Goal: Task Accomplishment & Management: Use online tool/utility

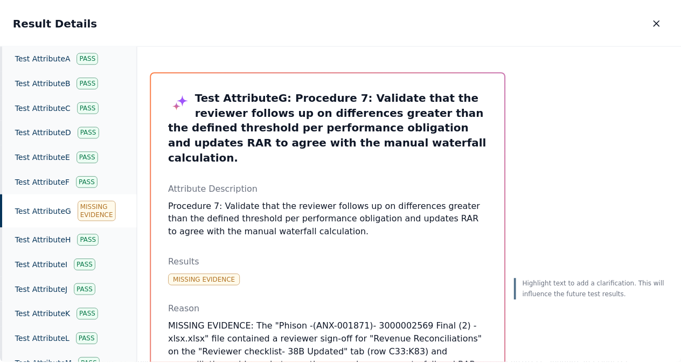
scroll to position [369, 0]
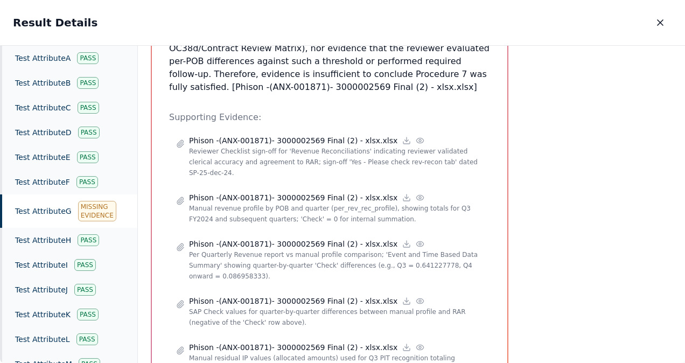
click at [649, 105] on div "Highlight text to add a clarification. This will influence the future test resu…" at bounding box center [594, 131] width 155 height 857
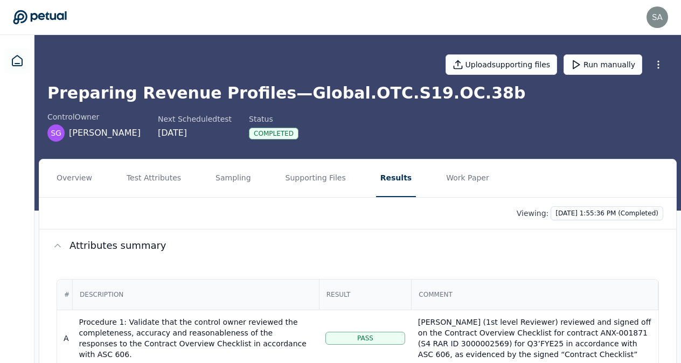
click at [442, 179] on button "Work Paper" at bounding box center [468, 178] width 52 height 38
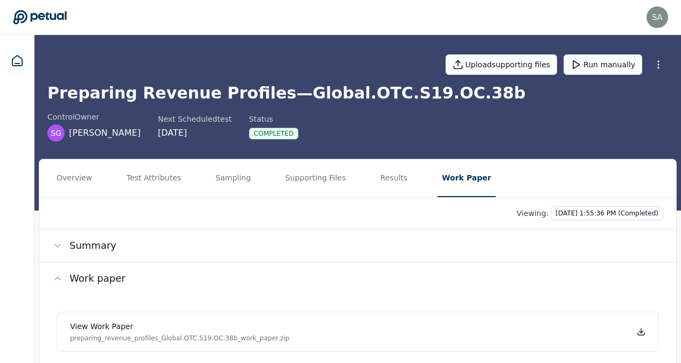
scroll to position [22, 0]
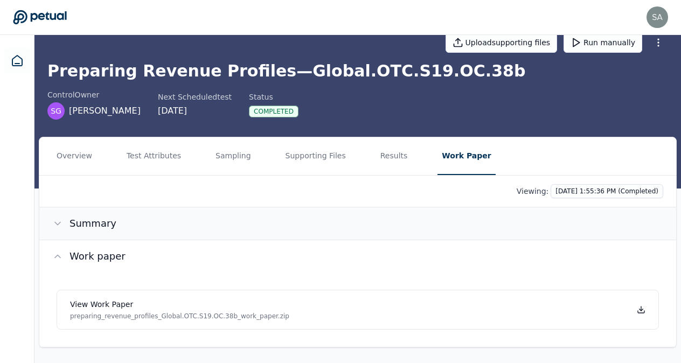
click at [84, 223] on span "Summary" at bounding box center [92, 223] width 47 height 15
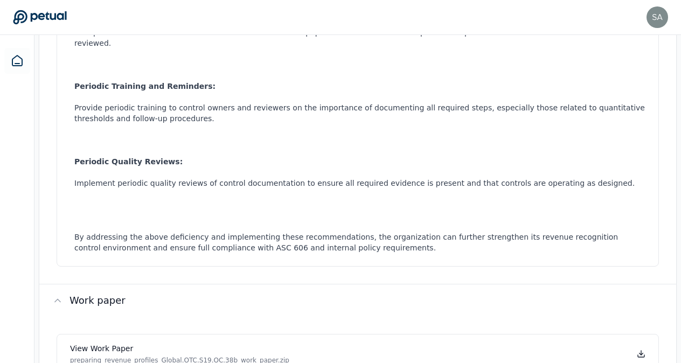
scroll to position [537, 0]
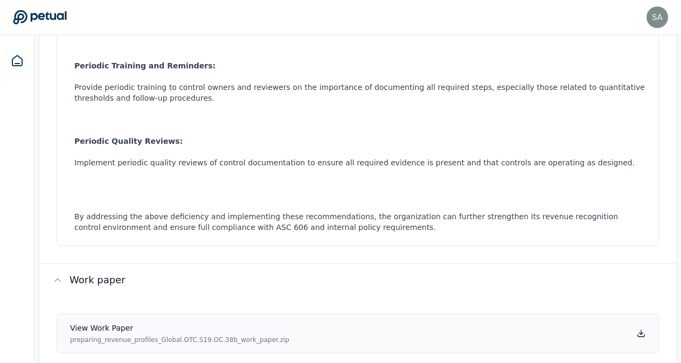
click at [643, 329] on icon at bounding box center [641, 333] width 9 height 9
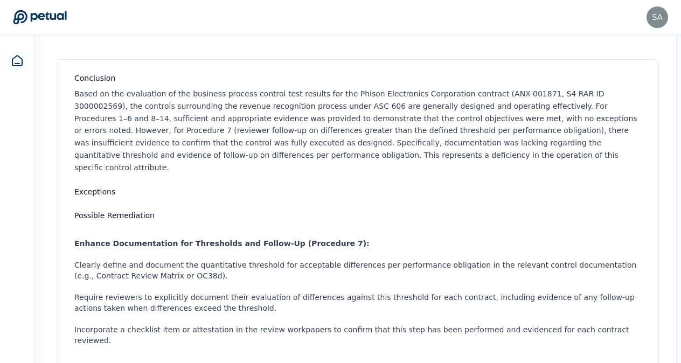
scroll to position [0, 0]
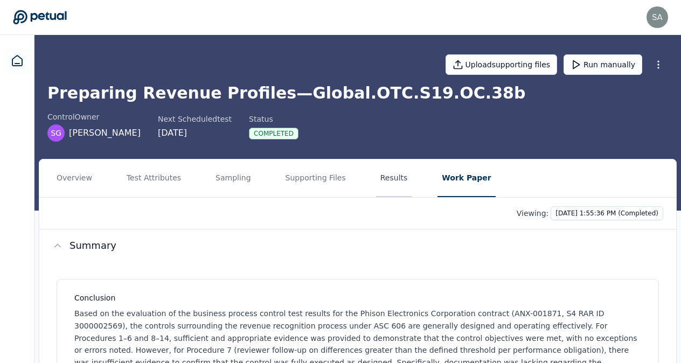
click at [376, 171] on button "Results" at bounding box center [394, 178] width 36 height 38
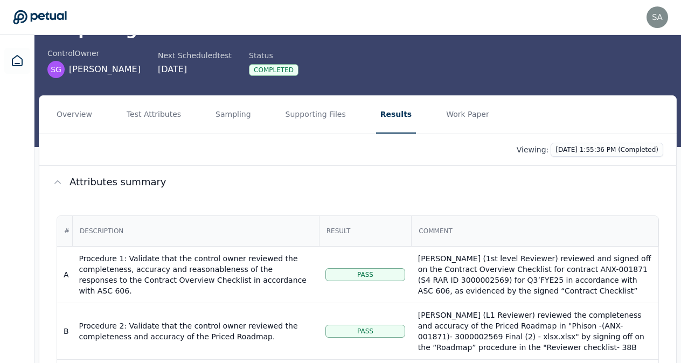
scroll to position [65, 0]
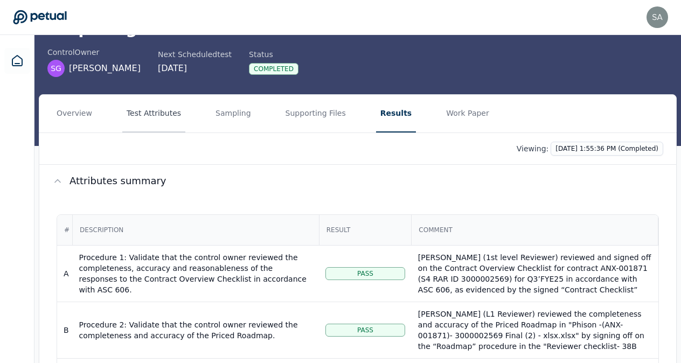
click at [150, 110] on button "Test Attributes" at bounding box center [153, 114] width 63 height 38
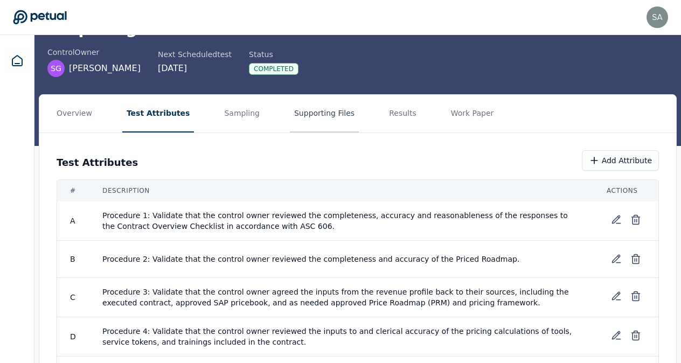
click at [306, 113] on button "Supporting Files" at bounding box center [324, 114] width 69 height 38
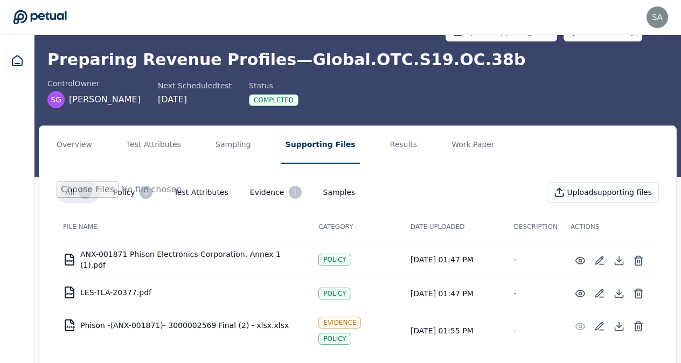
scroll to position [44, 0]
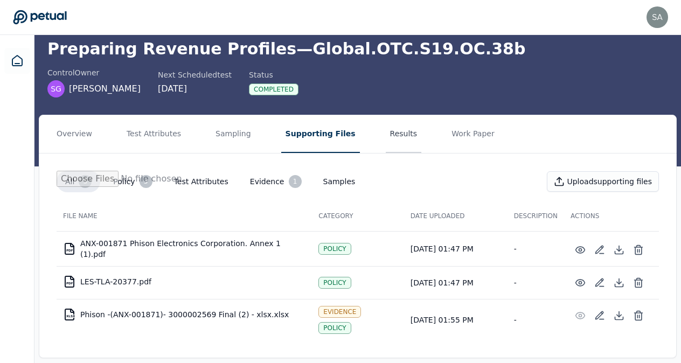
click at [386, 134] on button "Results" at bounding box center [404, 134] width 36 height 38
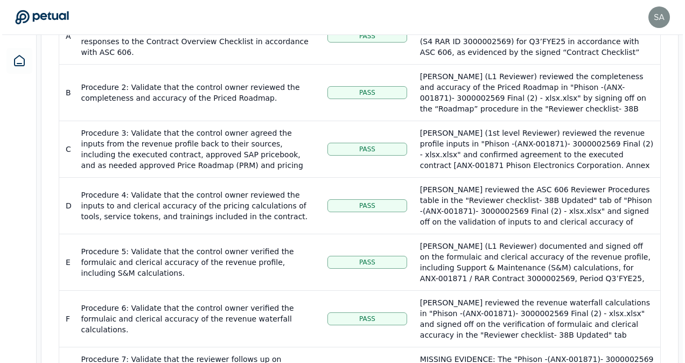
scroll to position [303, 0]
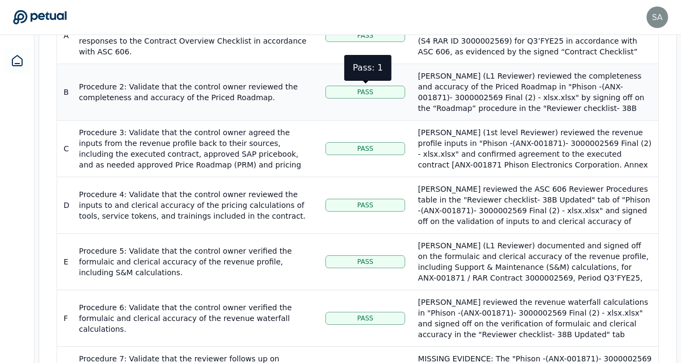
click at [355, 90] on div "Pass" at bounding box center [365, 92] width 80 height 13
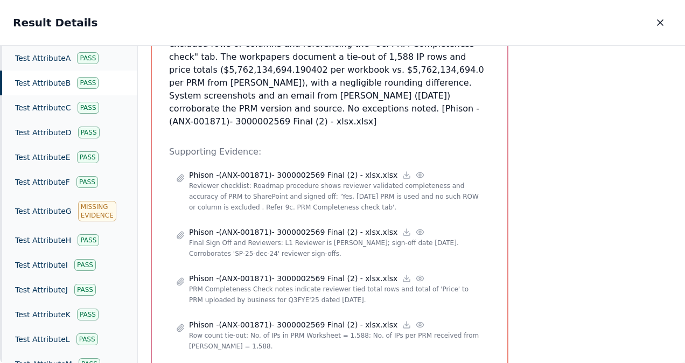
scroll to position [289, 0]
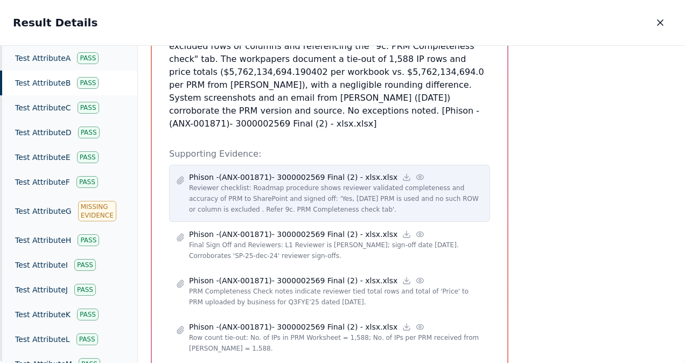
click at [294, 172] on p "Phison -(ANX-001871)- 3000002569 Final (2) - xlsx.xlsx" at bounding box center [293, 177] width 208 height 11
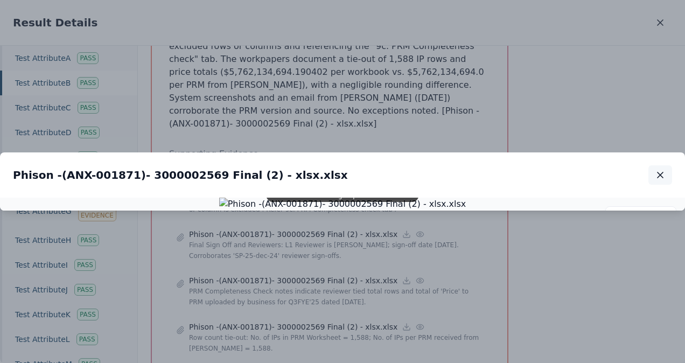
click at [662, 170] on icon "button" at bounding box center [660, 175] width 11 height 11
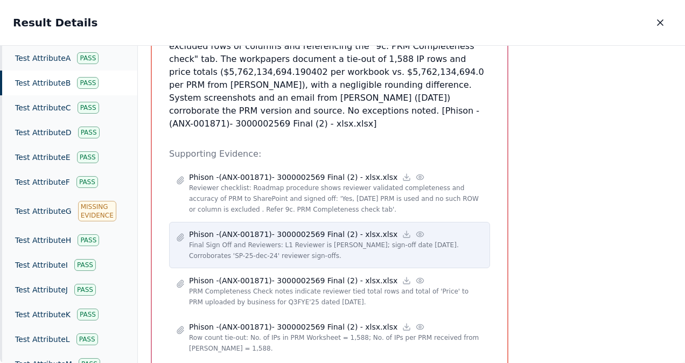
click at [304, 229] on p "Phison -(ANX-001871)- 3000002569 Final (2) - xlsx.xlsx" at bounding box center [293, 234] width 208 height 11
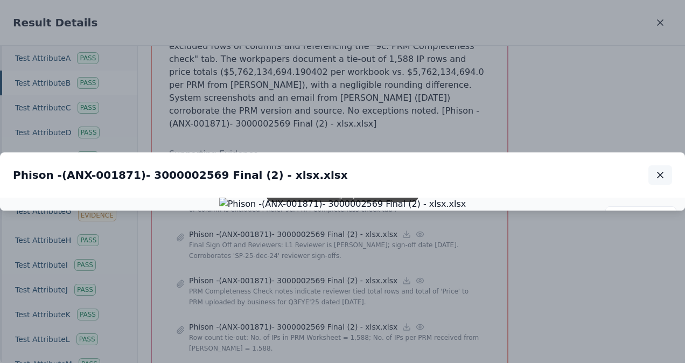
click at [663, 172] on icon "button" at bounding box center [660, 174] width 5 height 5
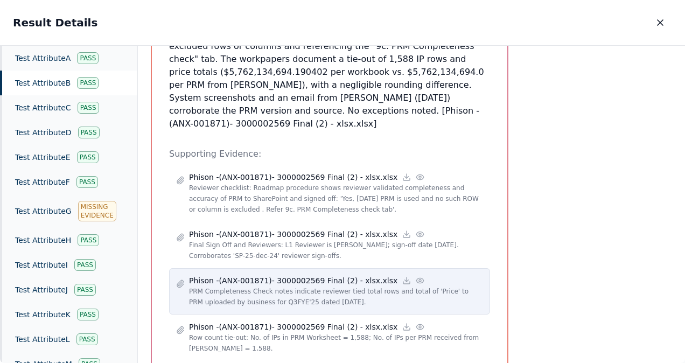
click at [288, 275] on p "Phison -(ANX-001871)- 3000002569 Final (2) - xlsx.xlsx" at bounding box center [293, 280] width 208 height 11
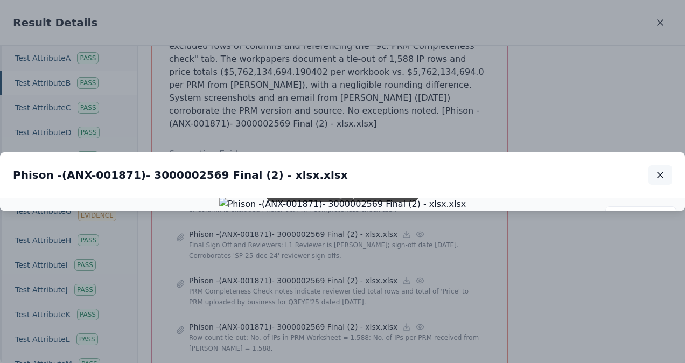
click at [663, 170] on icon "button" at bounding box center [660, 175] width 11 height 11
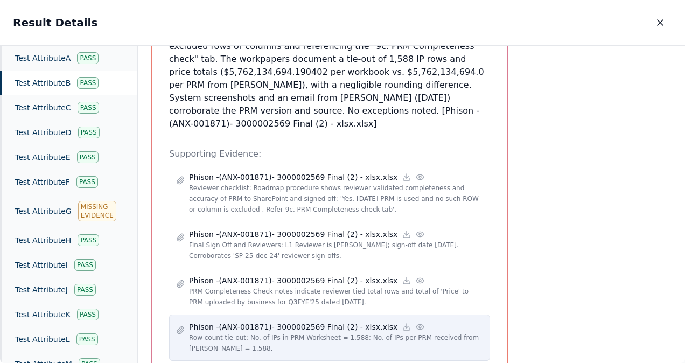
click at [317, 332] on p "Row count tie-out: No. of IPs in PRM Worksheet = 1,588; No. of IPs per PRM rece…" at bounding box center [336, 343] width 294 height 22
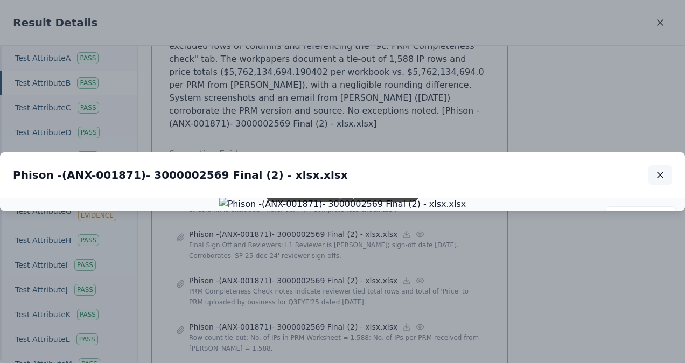
click at [663, 170] on icon "button" at bounding box center [660, 175] width 11 height 11
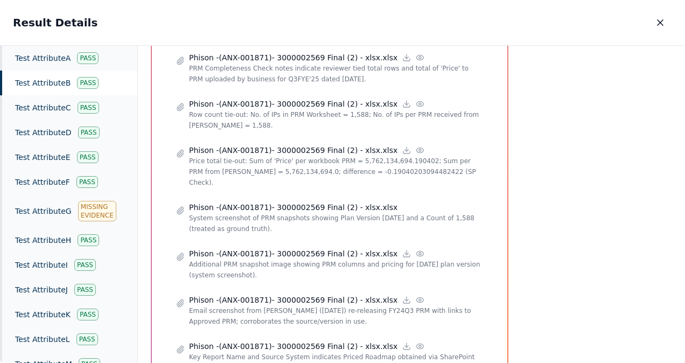
scroll to position [540, 0]
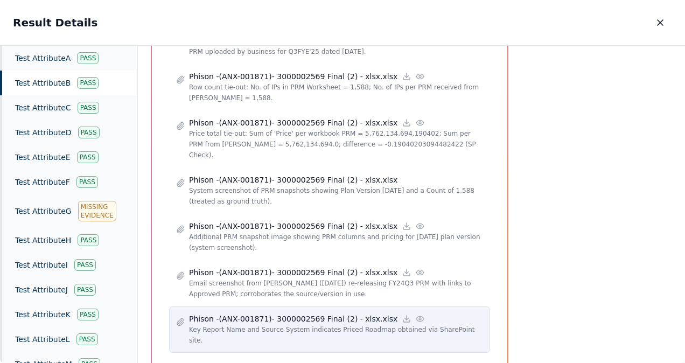
click at [314, 313] on p "Phison -(ANX-001871)- 3000002569 Final (2) - xlsx.xlsx" at bounding box center [293, 318] width 208 height 11
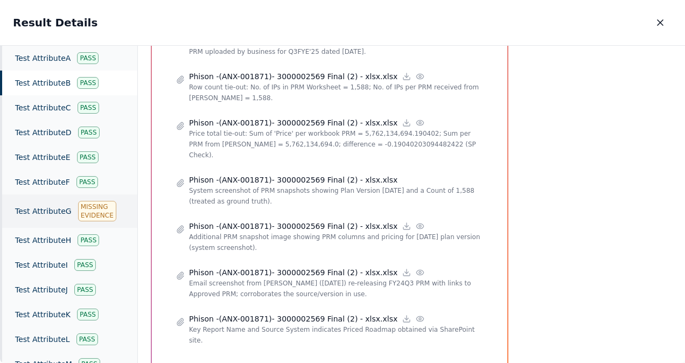
click at [99, 213] on div "Missing Evidence" at bounding box center [97, 211] width 38 height 20
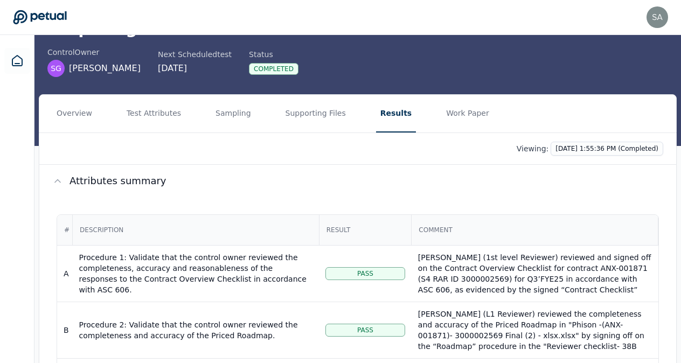
scroll to position [58, 0]
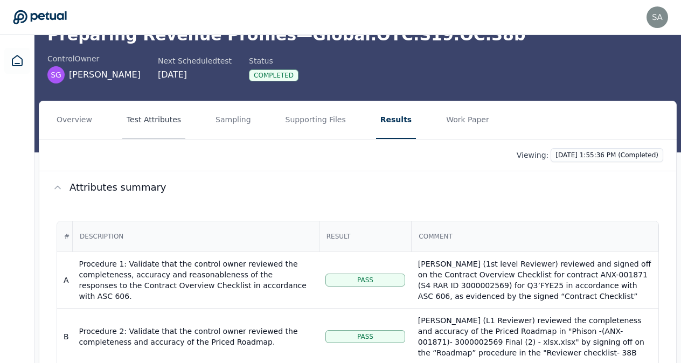
click at [151, 117] on button "Test Attributes" at bounding box center [153, 120] width 63 height 38
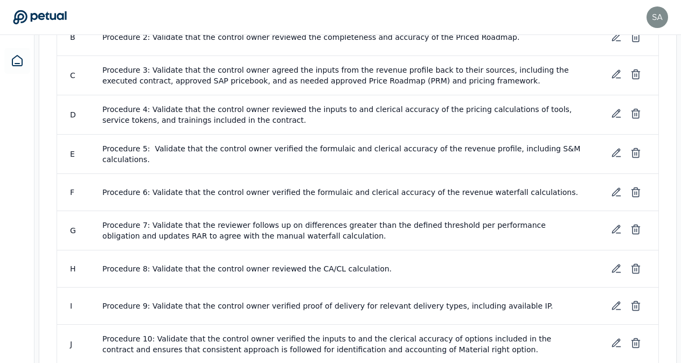
scroll to position [289, 0]
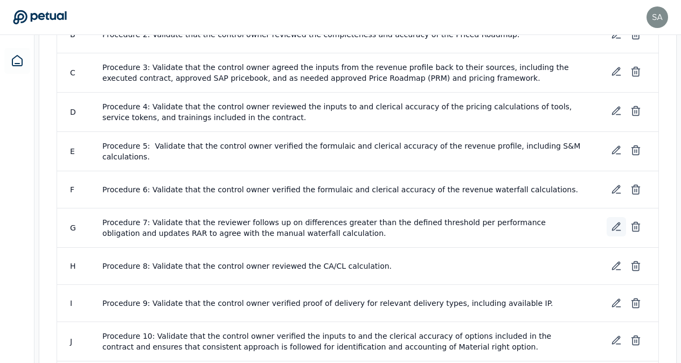
click at [616, 223] on icon at bounding box center [616, 227] width 8 height 8
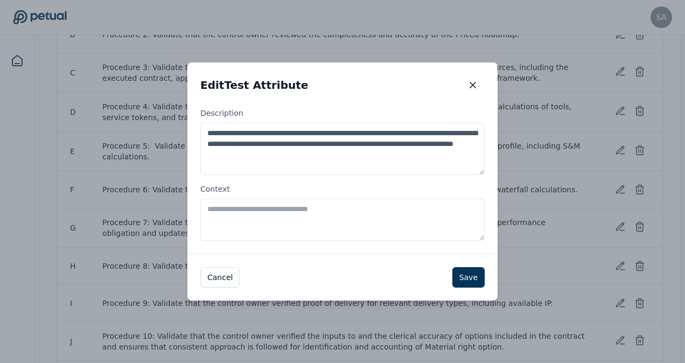
click at [341, 220] on textarea "Context" at bounding box center [342, 220] width 284 height 42
type textarea "**********"
click at [474, 277] on button "Save" at bounding box center [468, 277] width 32 height 20
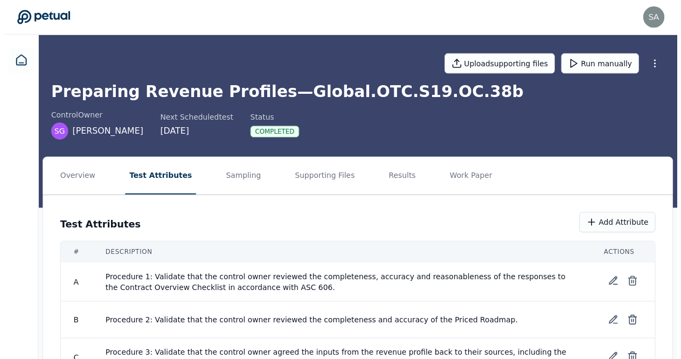
scroll to position [0, 0]
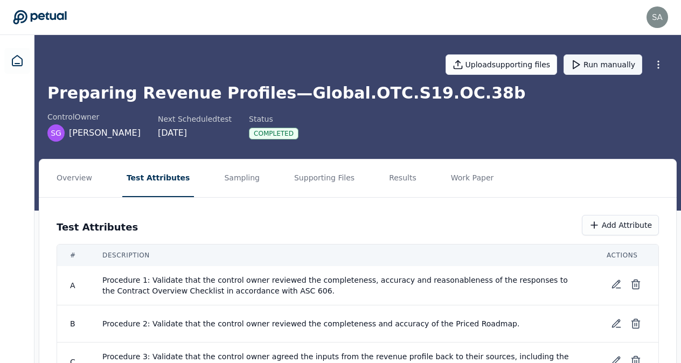
click at [597, 71] on button "Run manually" at bounding box center [602, 64] width 79 height 20
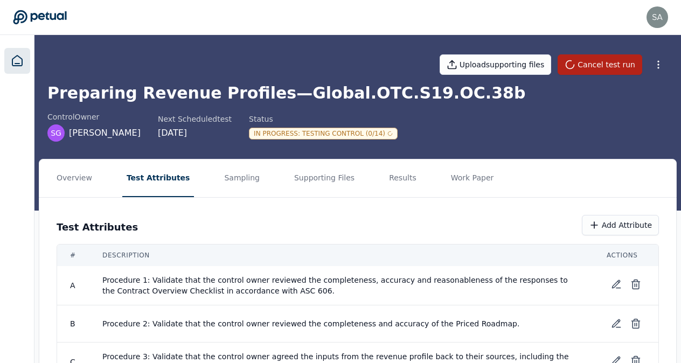
click at [18, 61] on icon at bounding box center [17, 60] width 13 height 13
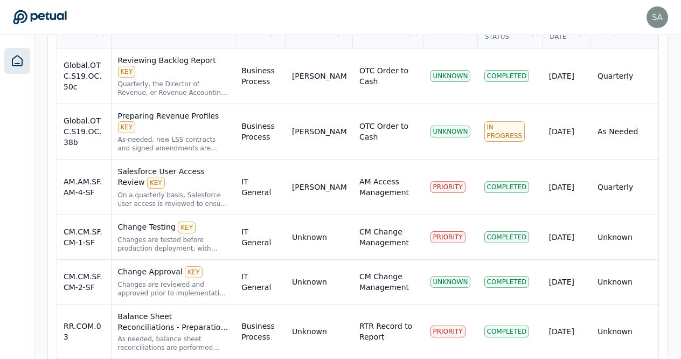
scroll to position [424, 0]
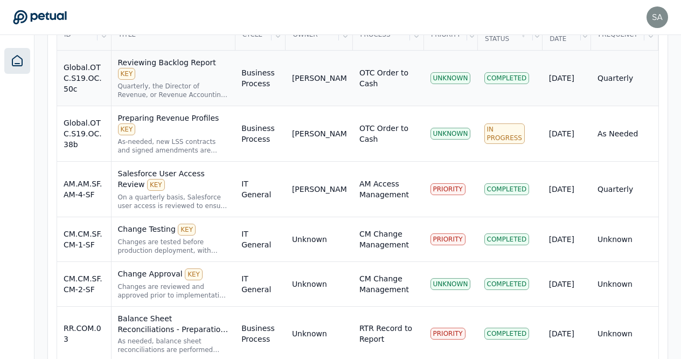
click at [172, 62] on div "Reviewing Backlog Report KEY" at bounding box center [173, 68] width 111 height 23
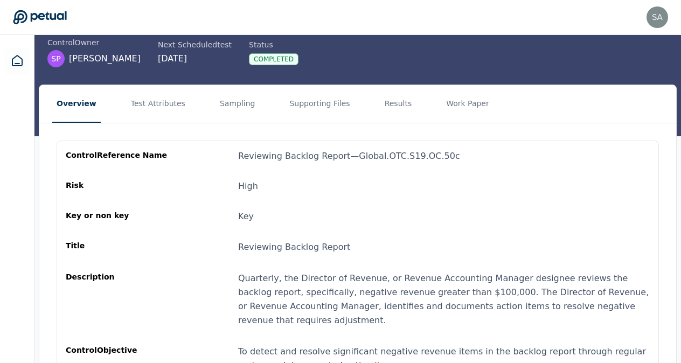
scroll to position [59, 0]
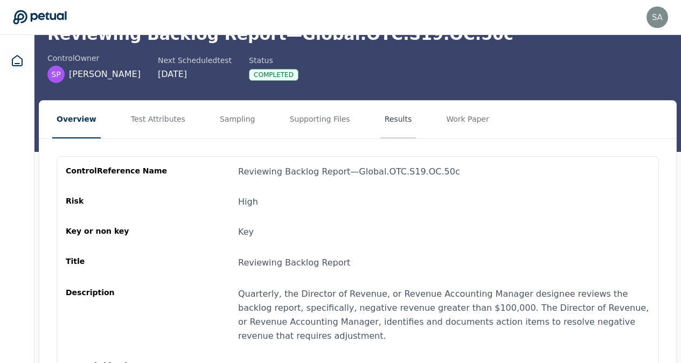
click at [380, 126] on button "Results" at bounding box center [398, 120] width 36 height 38
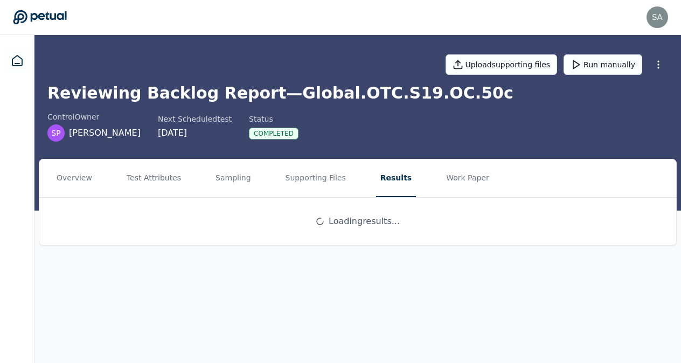
scroll to position [0, 0]
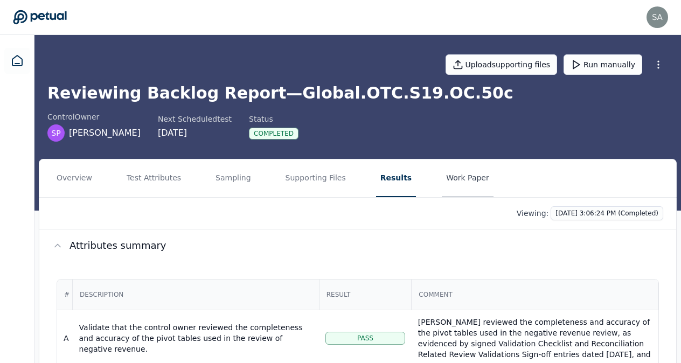
click at [449, 178] on button "Work Paper" at bounding box center [468, 178] width 52 height 38
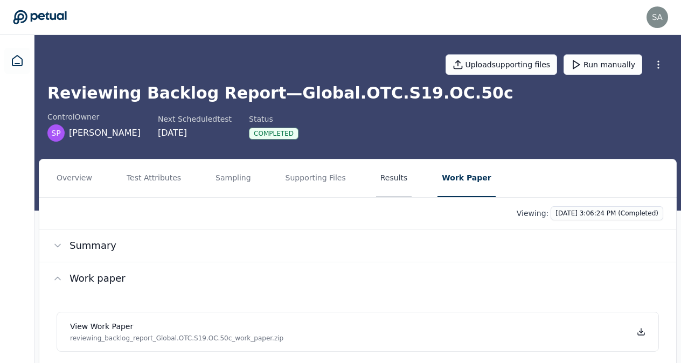
click at [376, 183] on button "Results" at bounding box center [394, 178] width 36 height 38
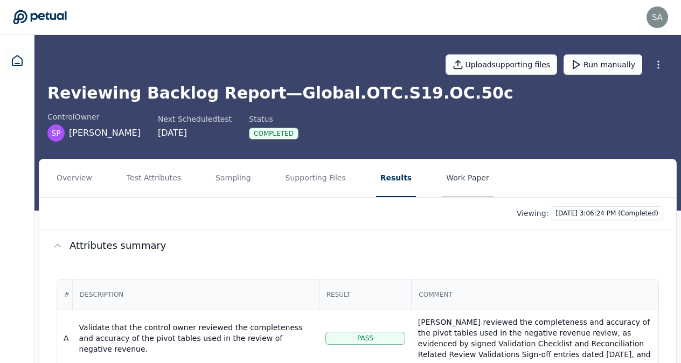
click at [442, 183] on button "Work Paper" at bounding box center [468, 178] width 52 height 38
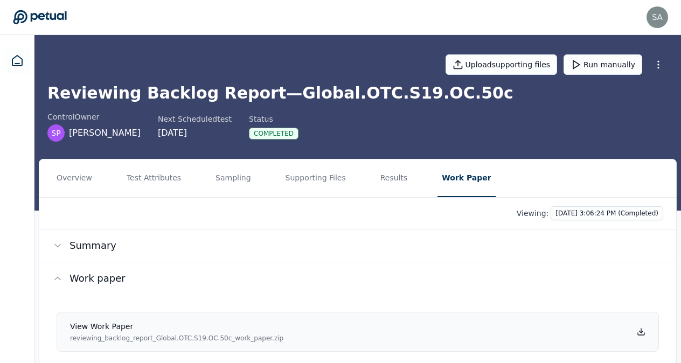
click at [192, 334] on p "reviewing_backlog_report_Global.OTC.S19.OC.50c_work_paper.zip" at bounding box center [176, 338] width 213 height 9
